Goal: Information Seeking & Learning: Find specific fact

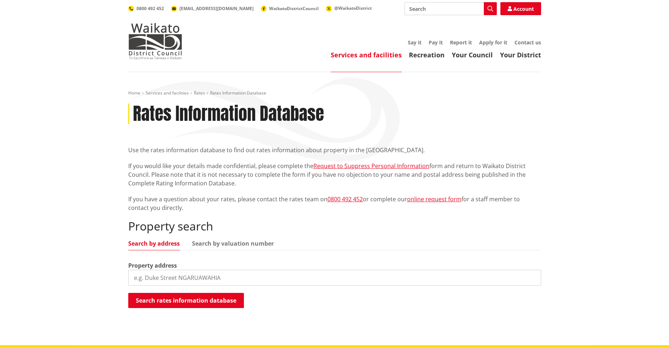
click at [200, 273] on input "search" at bounding box center [334, 277] width 413 height 16
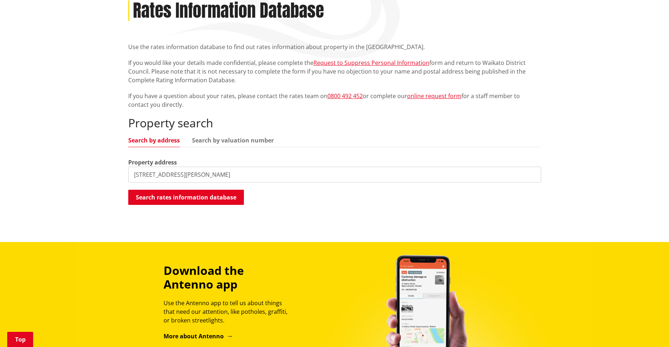
scroll to position [108, 0]
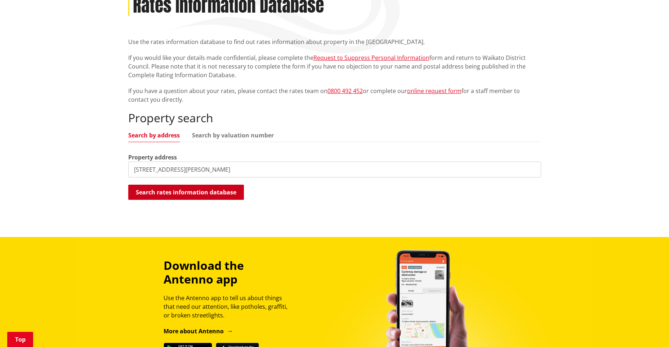
type input "129 bothwell park road"
click at [187, 194] on button "Search rates information database" at bounding box center [186, 191] width 116 height 15
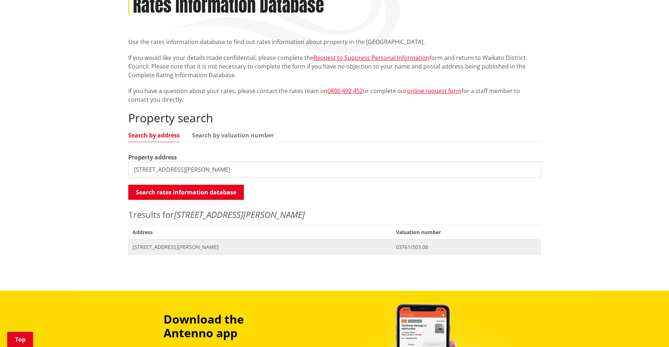
click at [178, 241] on span "Address 129 Bothwell Park Road WAIUKU" at bounding box center [260, 246] width 264 height 15
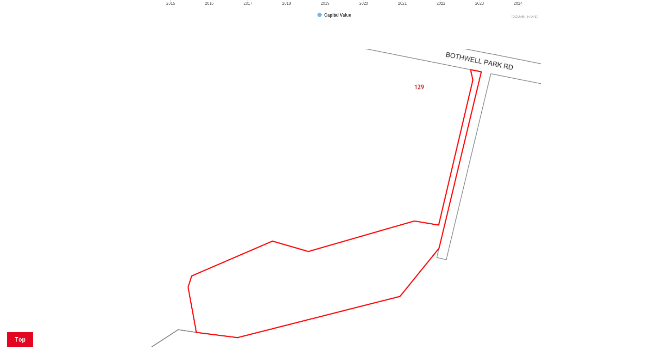
scroll to position [566, 0]
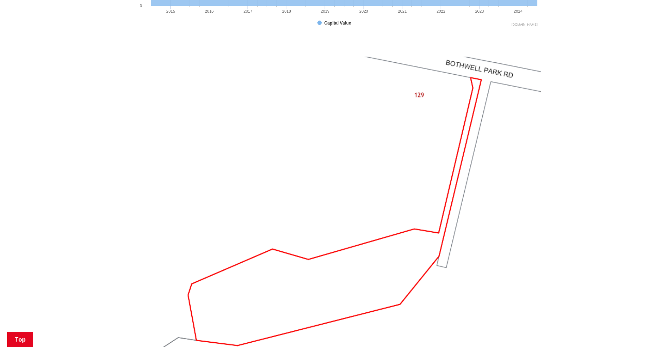
click at [390, 249] on img at bounding box center [334, 212] width 413 height 310
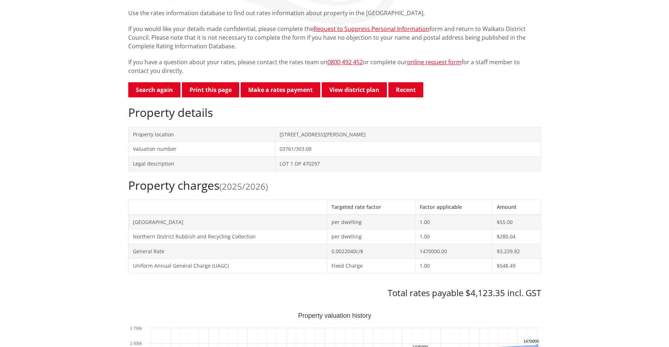
scroll to position [0, 0]
